Goal: Register for event/course

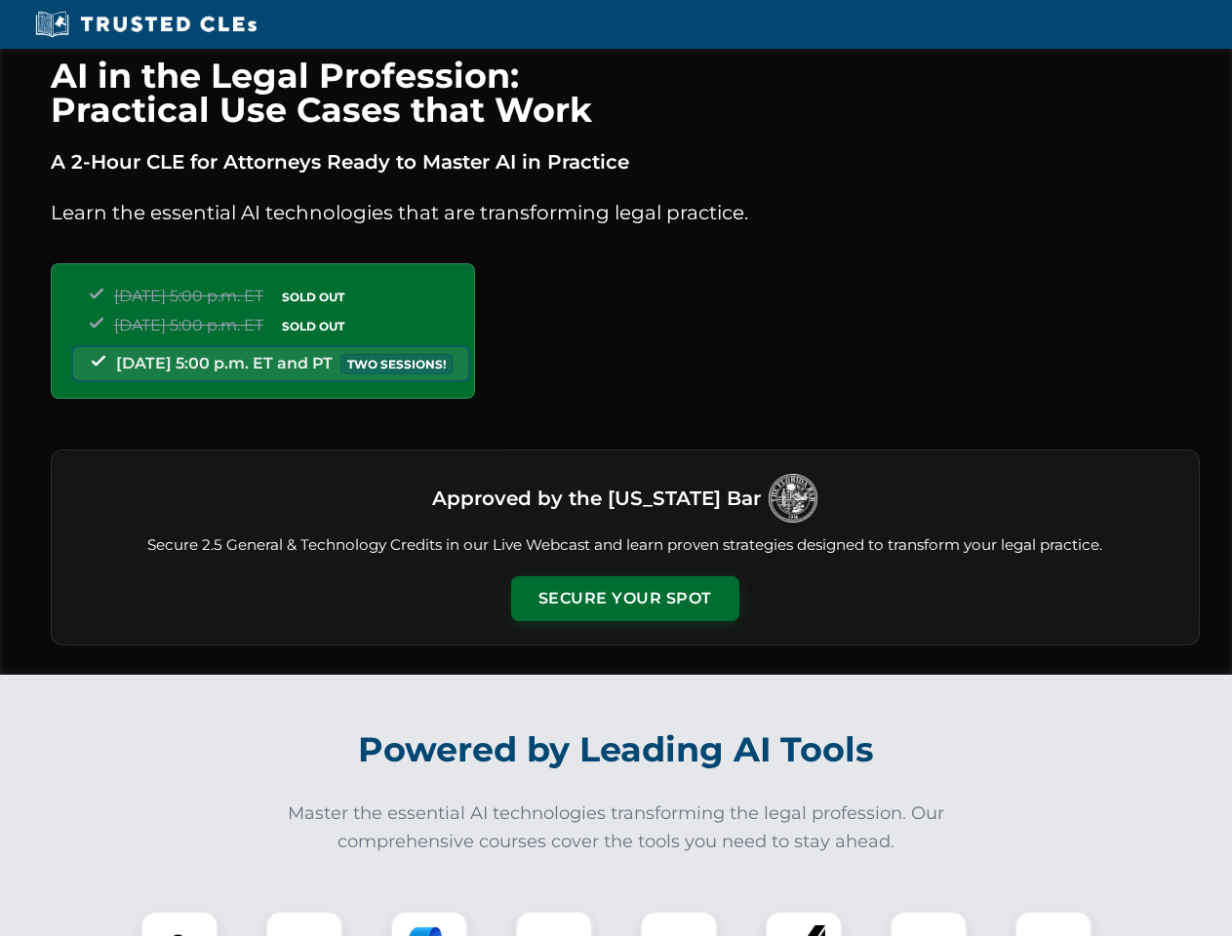
click at [624, 599] on button "Secure Your Spot" at bounding box center [625, 598] width 228 height 45
click at [179, 924] on img at bounding box center [179, 950] width 57 height 57
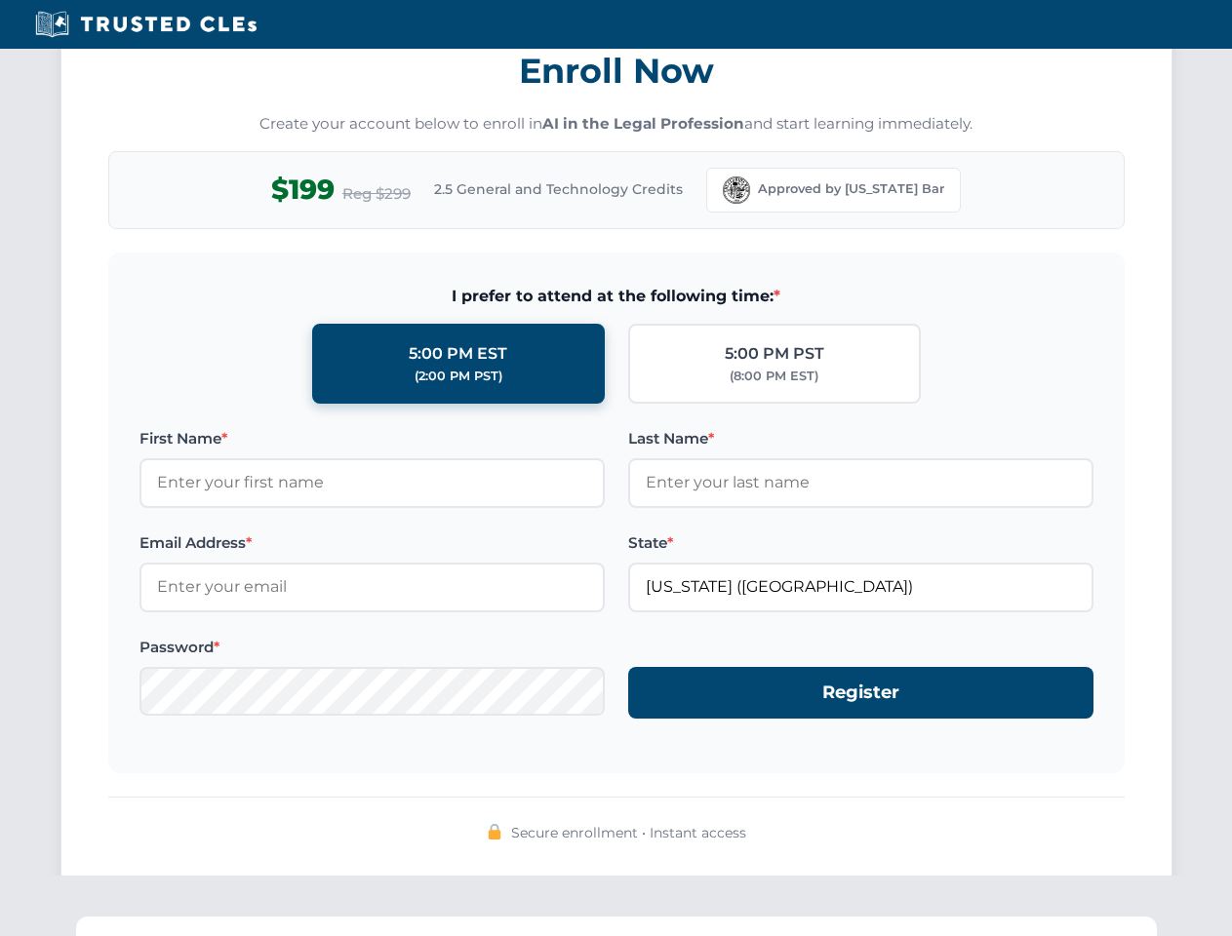
scroll to position [1915, 0]
